Goal: Task Accomplishment & Management: Use online tool/utility

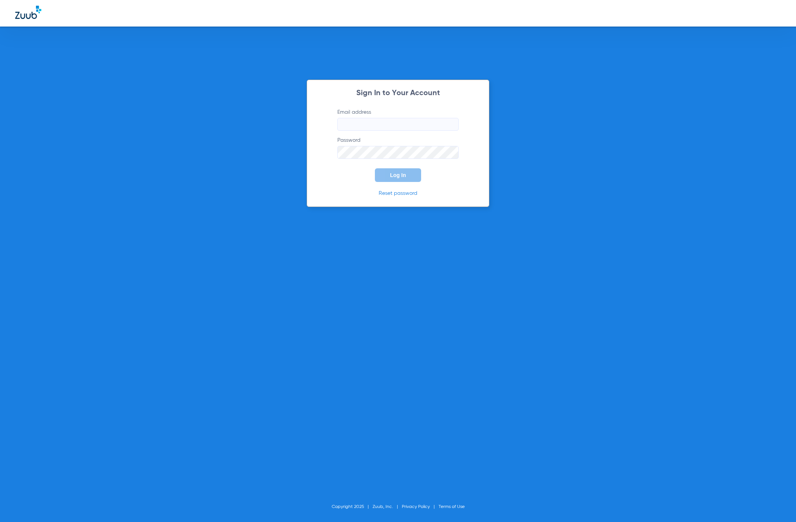
type input "[EMAIL_ADDRESS][DOMAIN_NAME]"
click at [383, 177] on button "Log In" at bounding box center [398, 175] width 46 height 14
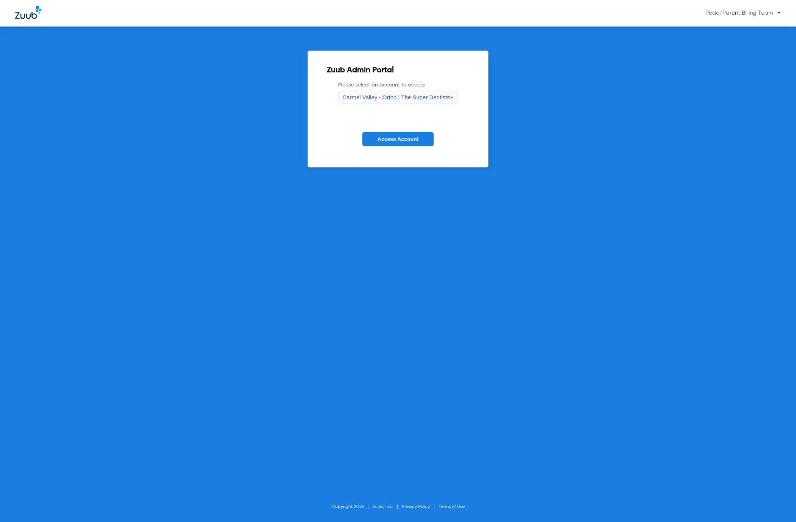
click at [379, 99] on span "Carmel Valley - Ortho | The Super Dentists" at bounding box center [395, 97] width 107 height 6
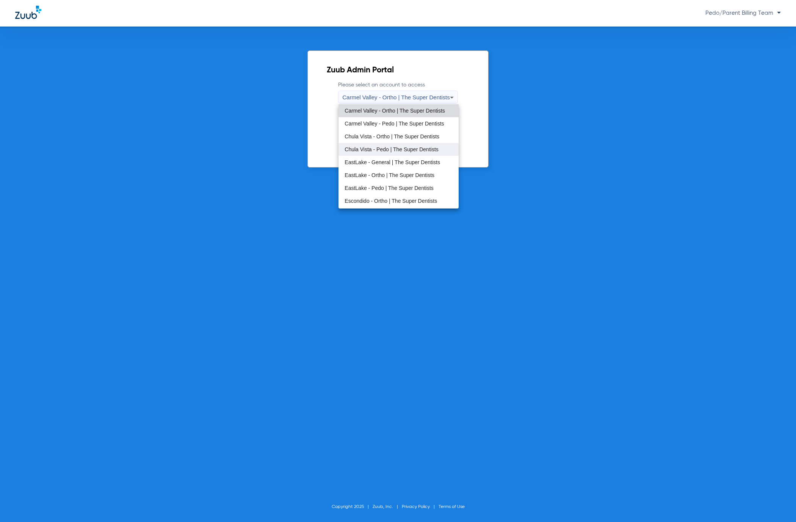
click at [379, 150] on span "Chula Vista - Pedo | The Super Dentists" at bounding box center [392, 149] width 94 height 5
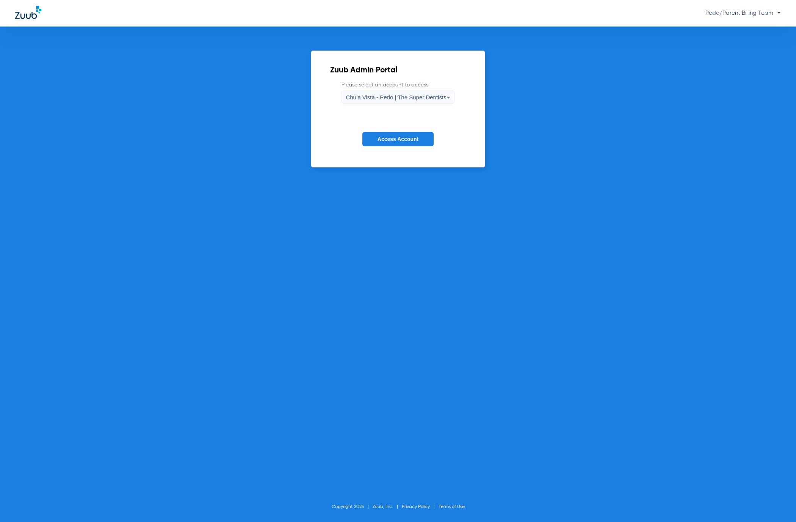
click at [380, 132] on button "Access Account" at bounding box center [398, 139] width 71 height 15
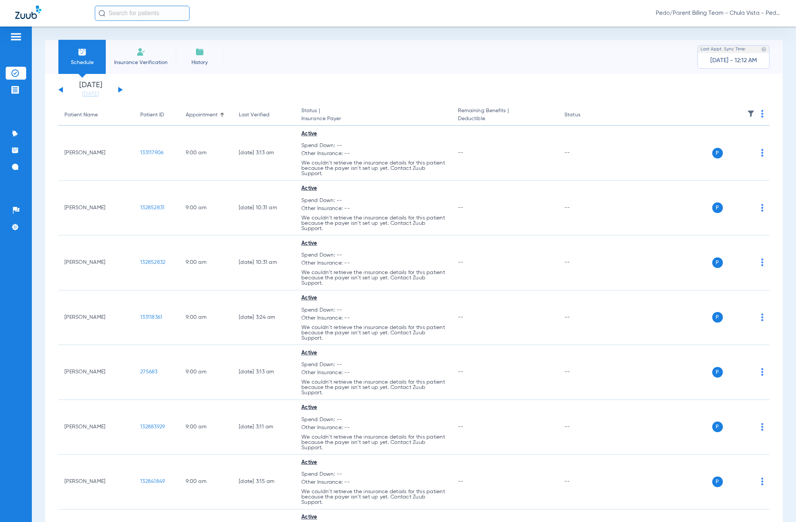
click at [160, 14] on input "text" at bounding box center [142, 13] width 95 height 15
type input "[PERSON_NAME]"
click at [162, 9] on input "[PERSON_NAME]" at bounding box center [142, 13] width 95 height 15
type input "[PERSON_NAME]"
click at [152, 42] on td "133120190" at bounding box center [167, 40] width 30 height 11
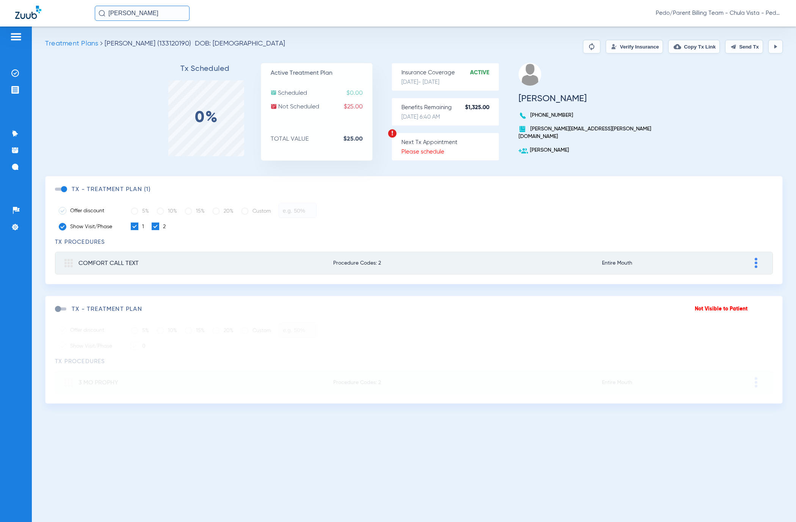
click at [626, 46] on button "Verify Insurance" at bounding box center [634, 47] width 57 height 14
